Goal: Check status: Check status

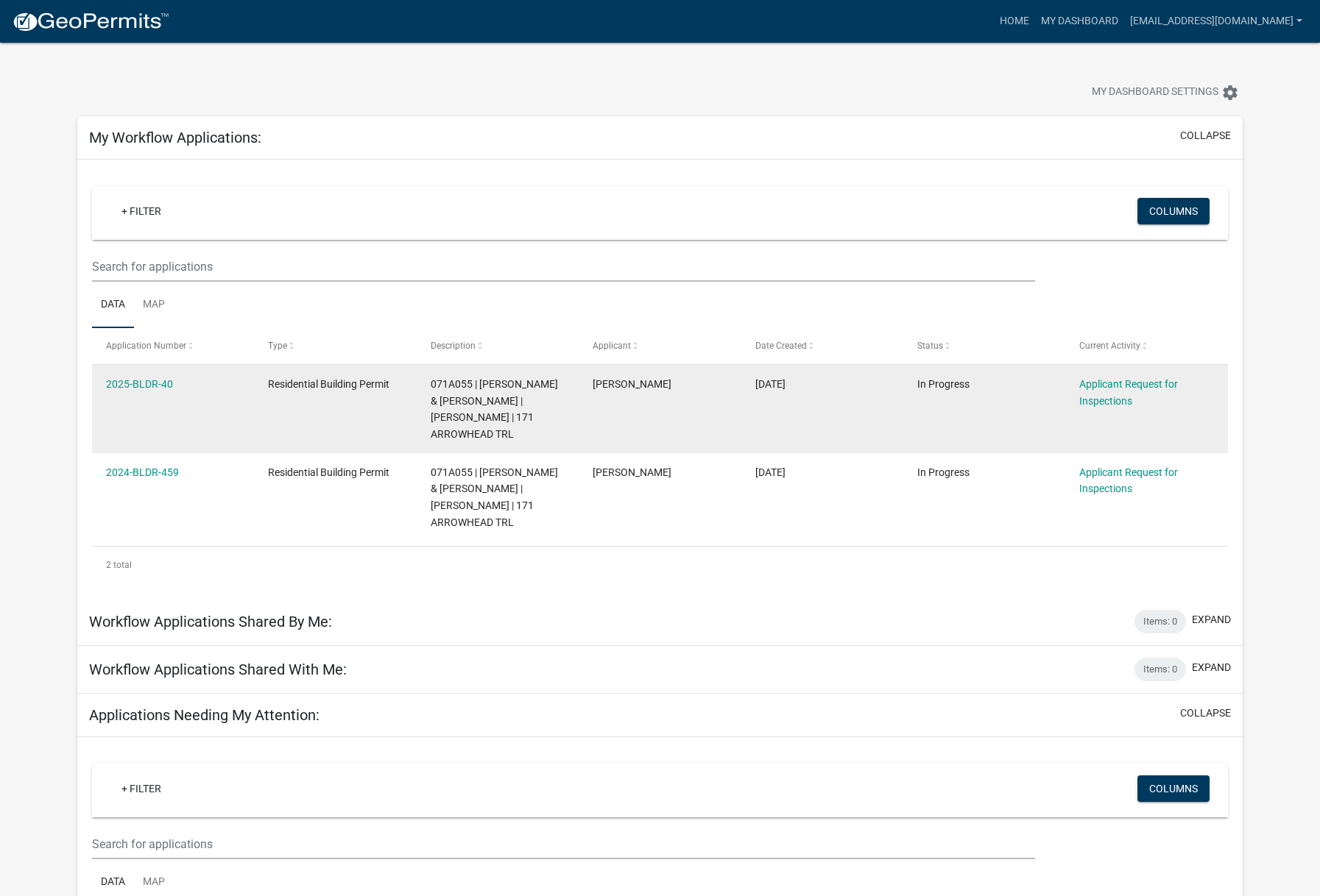
click at [135, 391] on div "2025-BLDR-40" at bounding box center [172, 384] width 134 height 17
click at [145, 385] on link "2025-BLDR-40" at bounding box center [139, 384] width 67 height 12
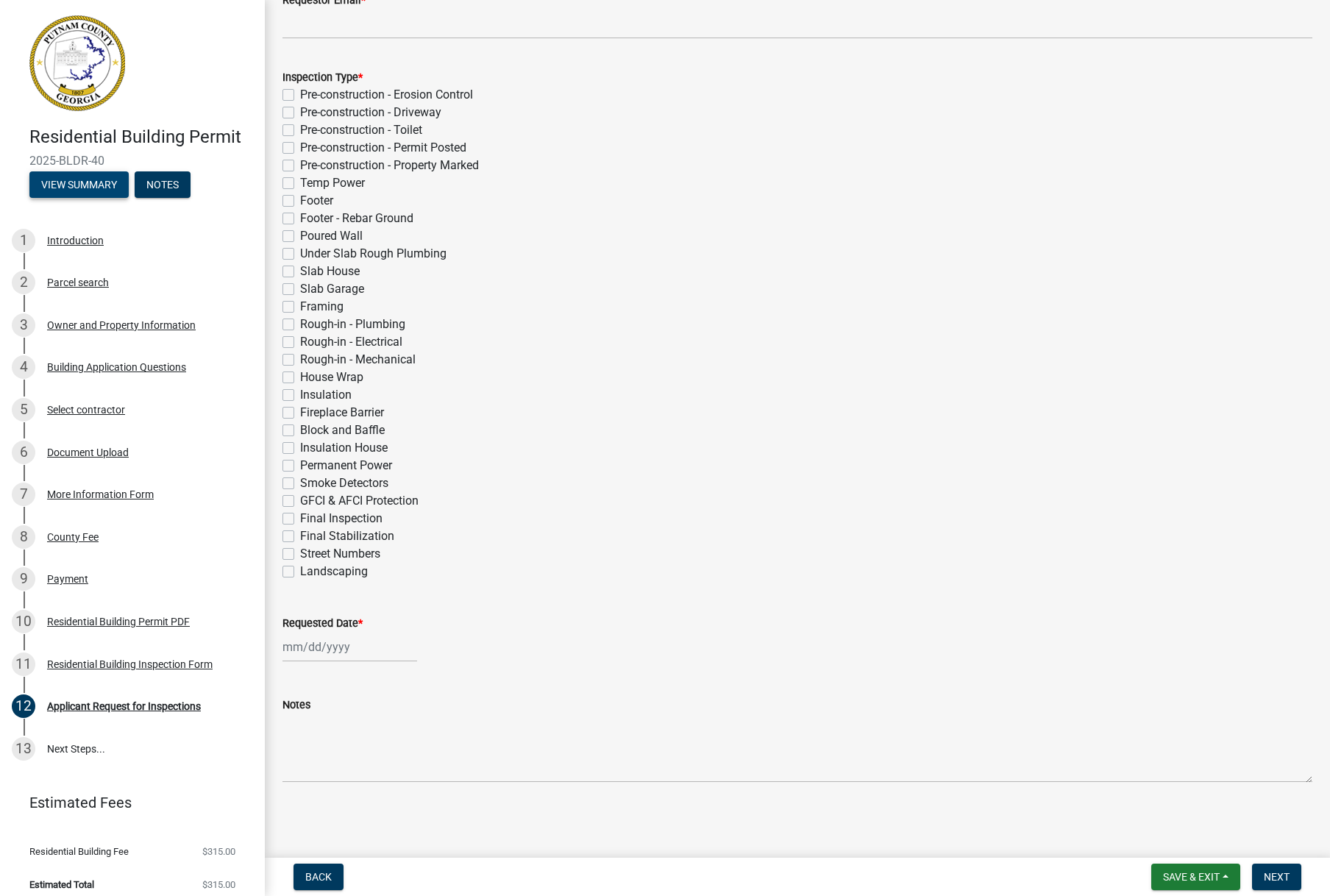
click at [98, 188] on button "View Summary" at bounding box center [79, 185] width 99 height 26
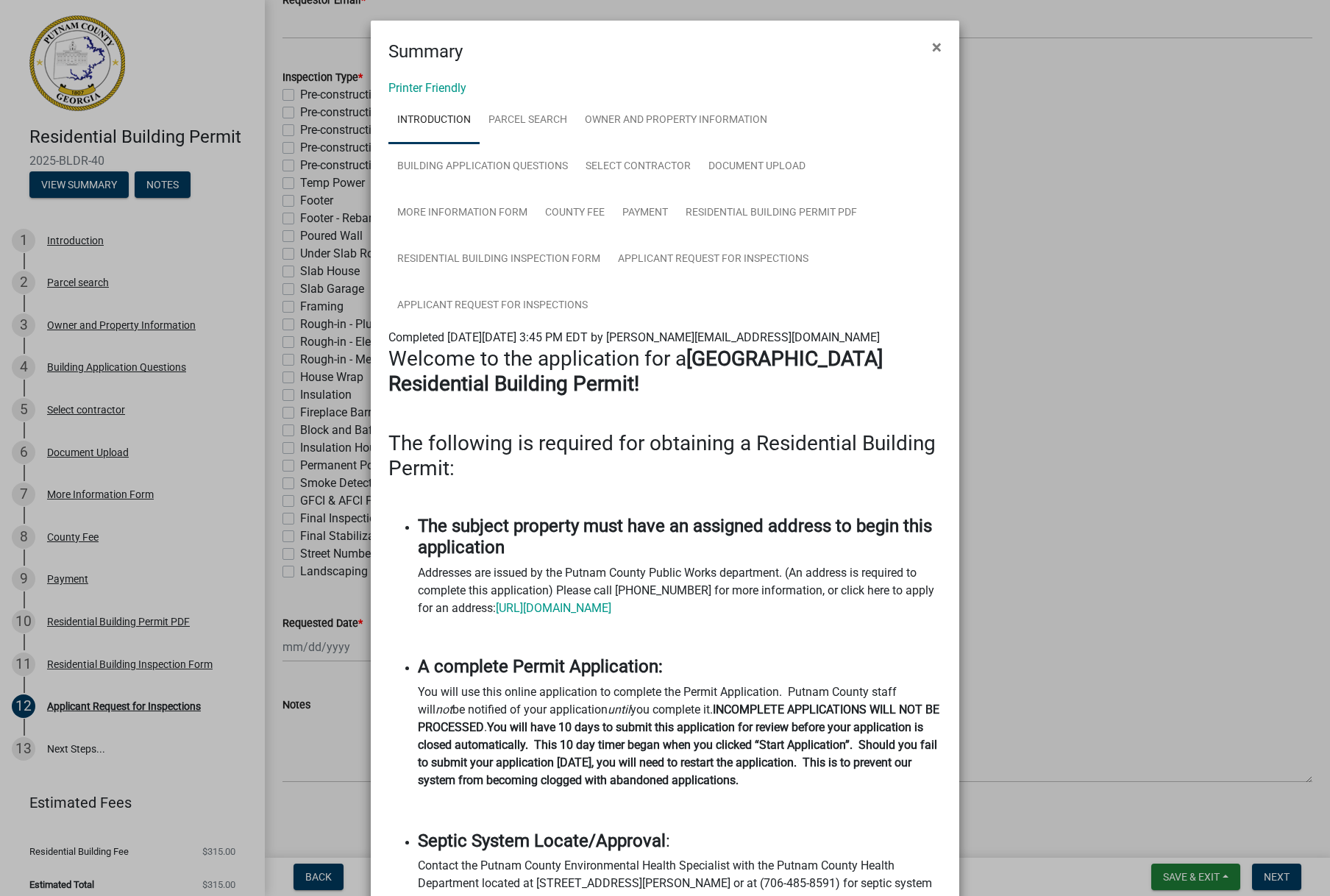
click at [105, 665] on ngb-modal-window "Summary × Printer Friendly Introduction Parcel search Owner and Property Inform…" at bounding box center [665, 448] width 1330 height 896
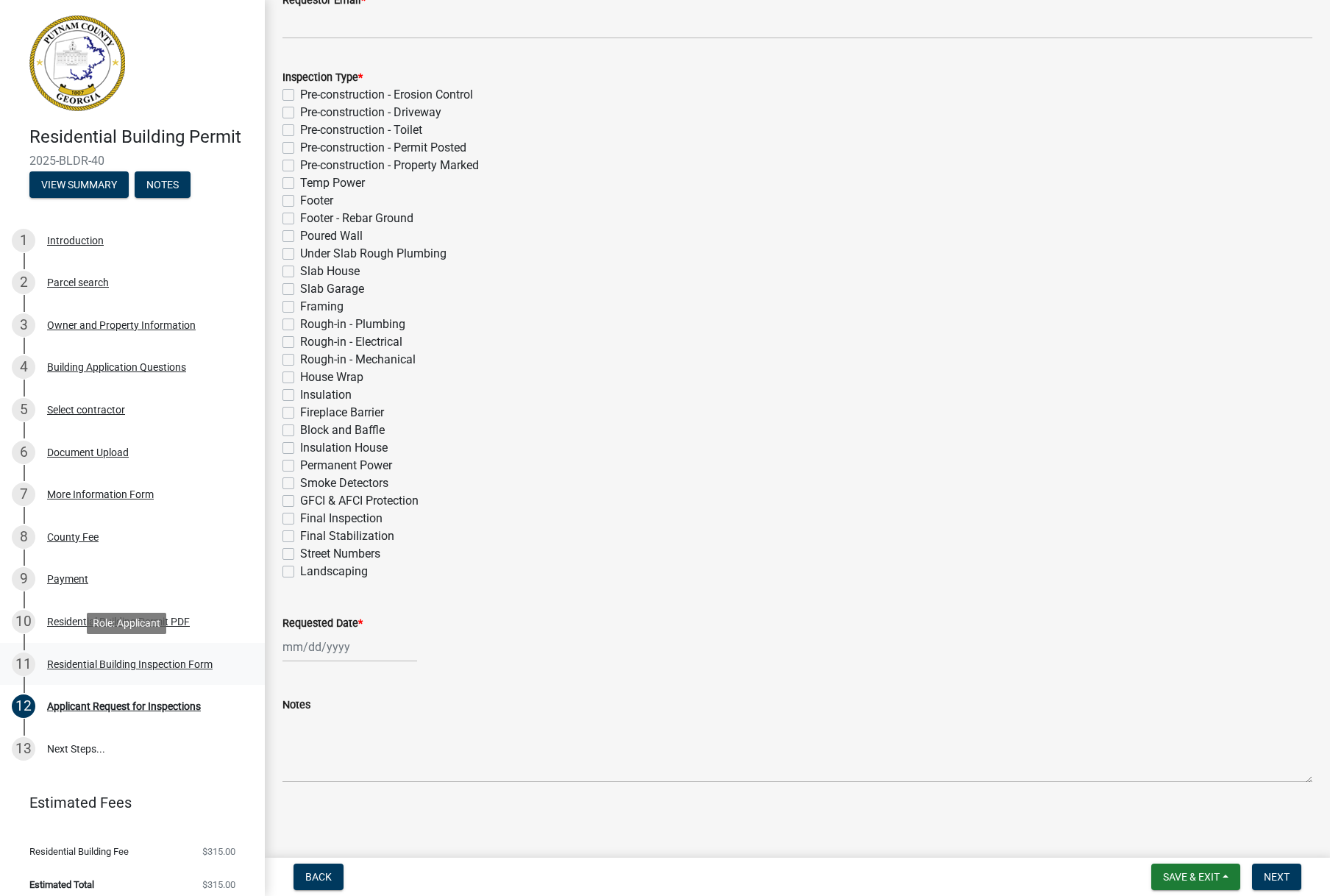
click at [108, 664] on div "Residential Building Inspection Form" at bounding box center [129, 664] width 166 height 10
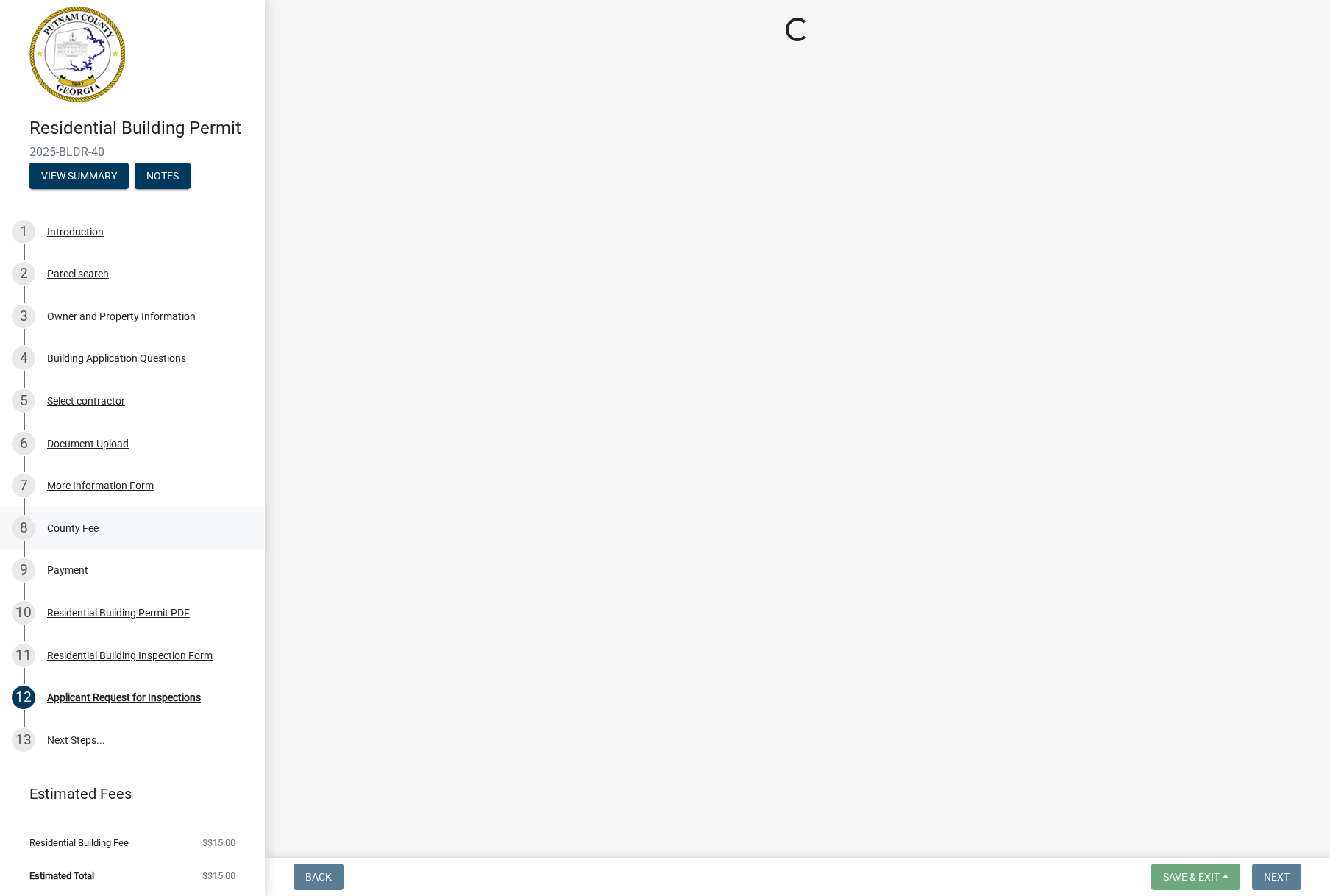
scroll to position [11, 0]
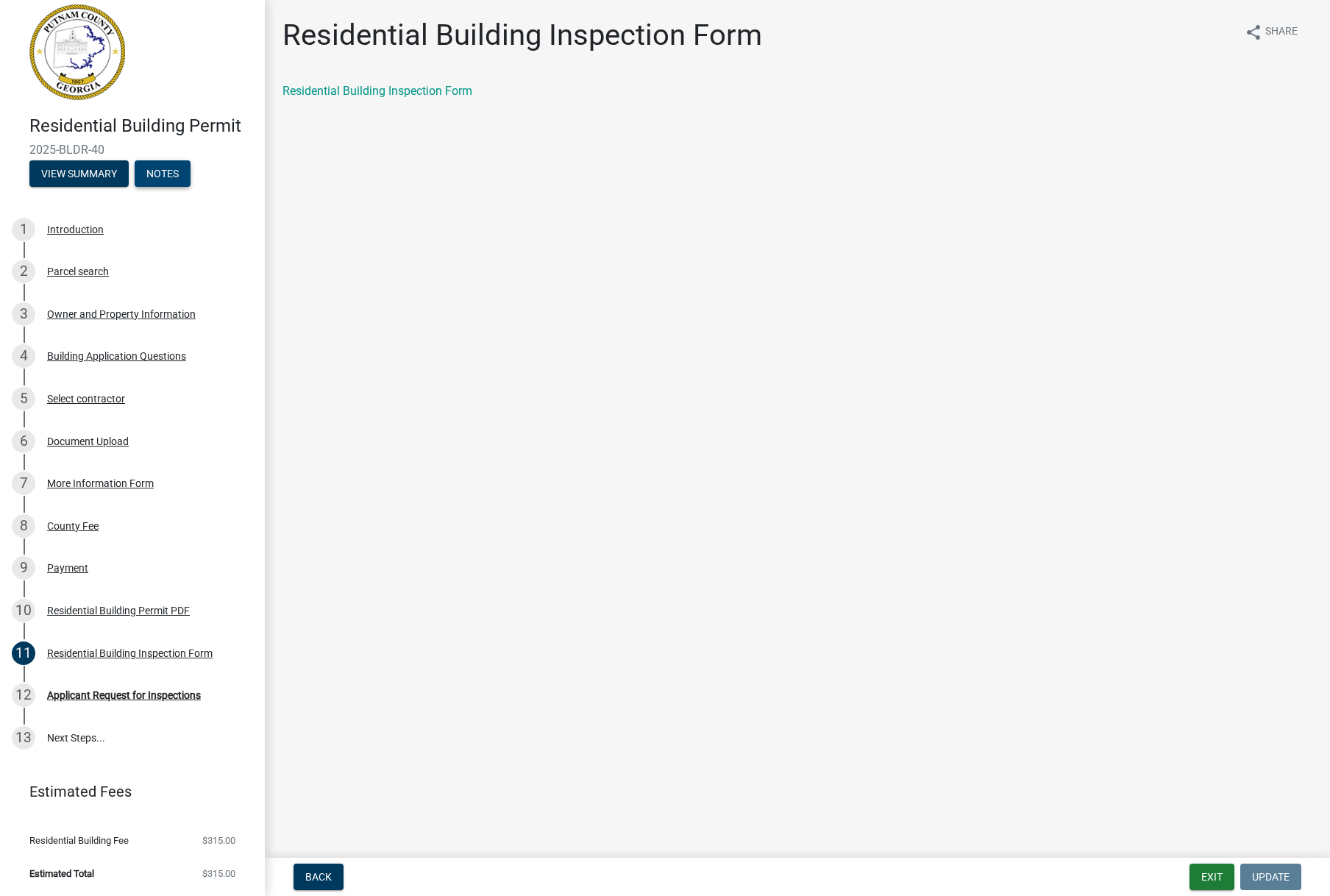
click at [162, 162] on button "Notes" at bounding box center [163, 173] width 56 height 26
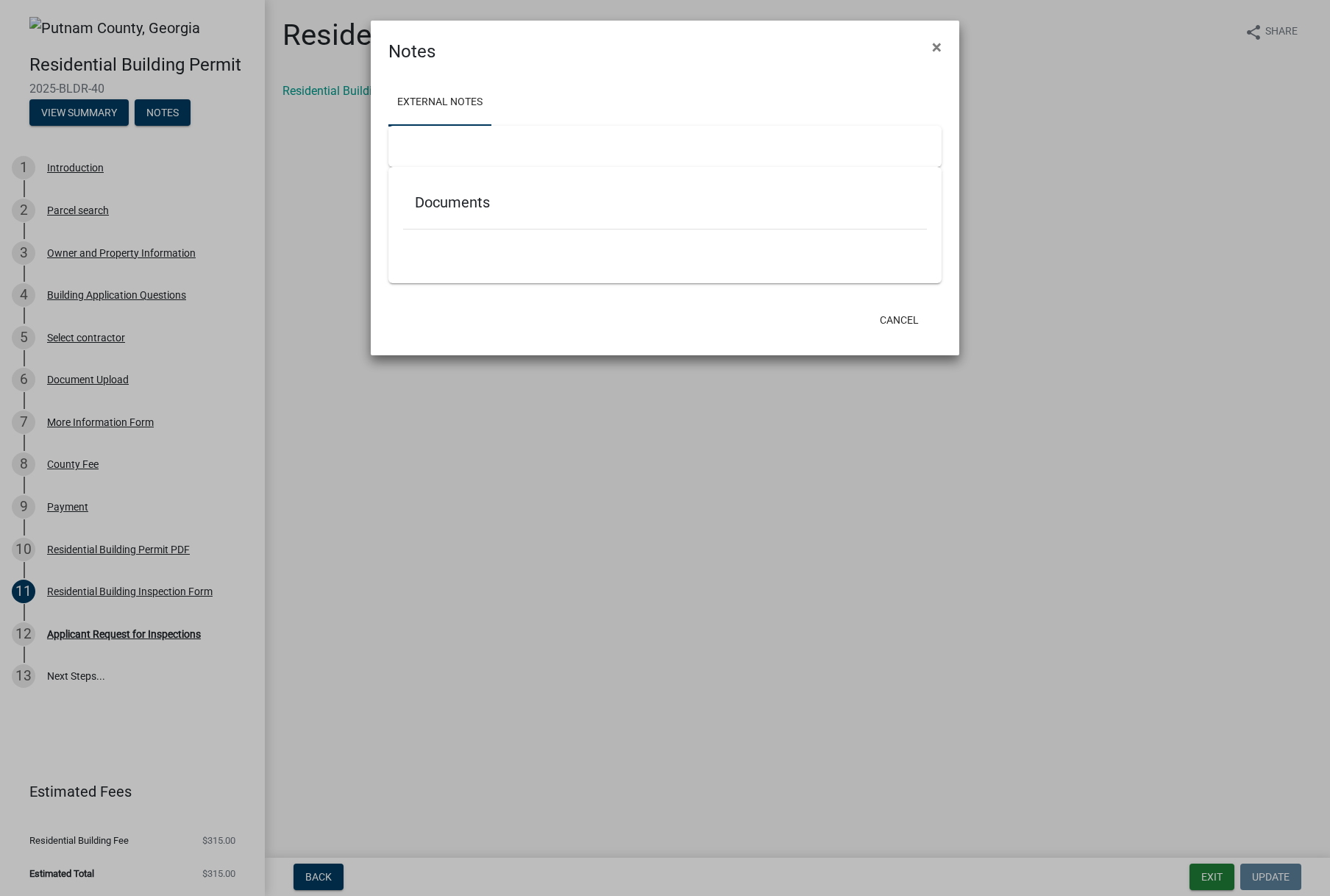
scroll to position [0, 0]
click at [936, 41] on span "×" at bounding box center [937, 47] width 9 height 21
